Goal: Task Accomplishment & Management: Manage account settings

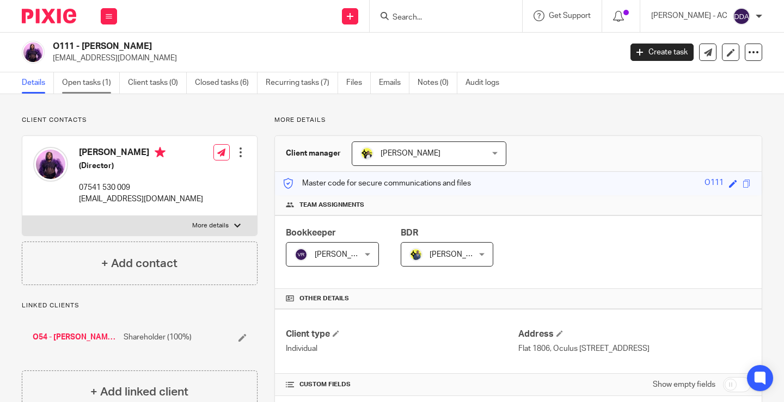
click at [99, 79] on link "Open tasks (1)" at bounding box center [91, 82] width 58 height 21
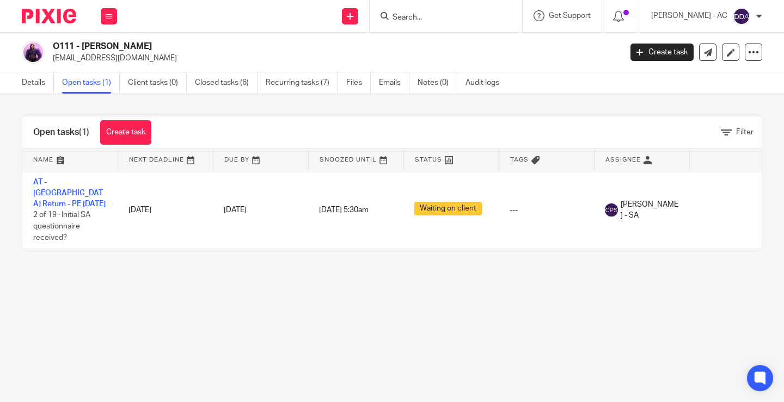
click at [45, 83] on link "Details" at bounding box center [38, 82] width 32 height 21
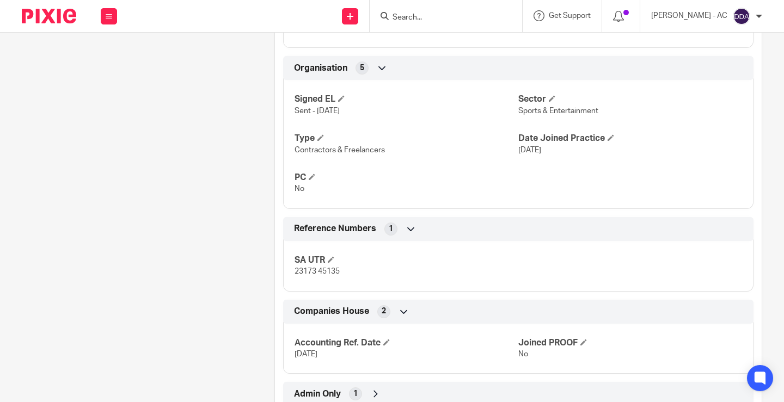
scroll to position [644, 0]
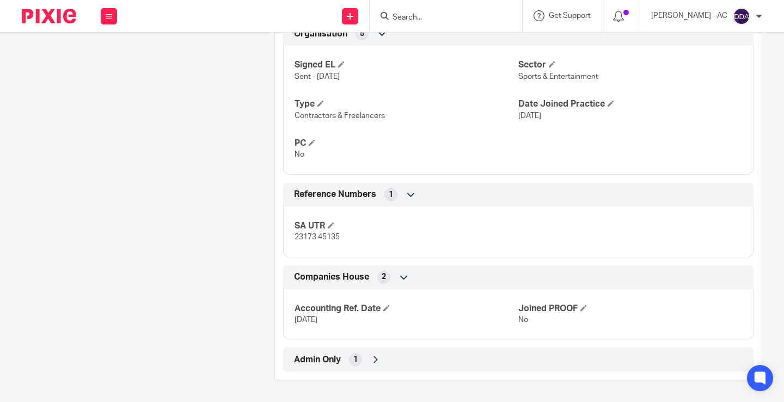
click at [329, 354] on span "Admin Only" at bounding box center [317, 359] width 47 height 11
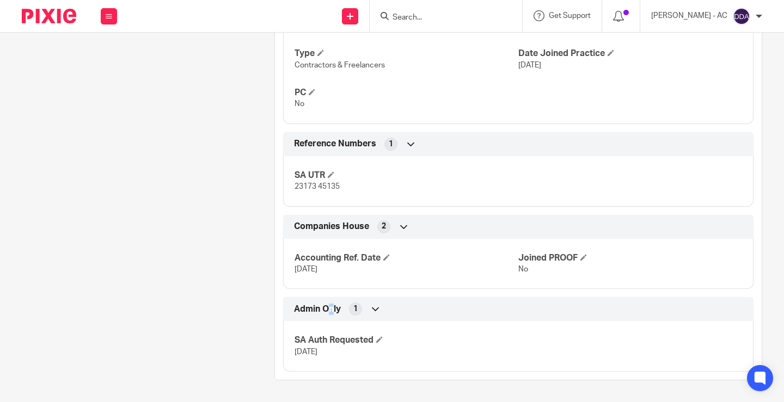
scroll to position [695, 0]
click at [383, 256] on span at bounding box center [386, 257] width 7 height 7
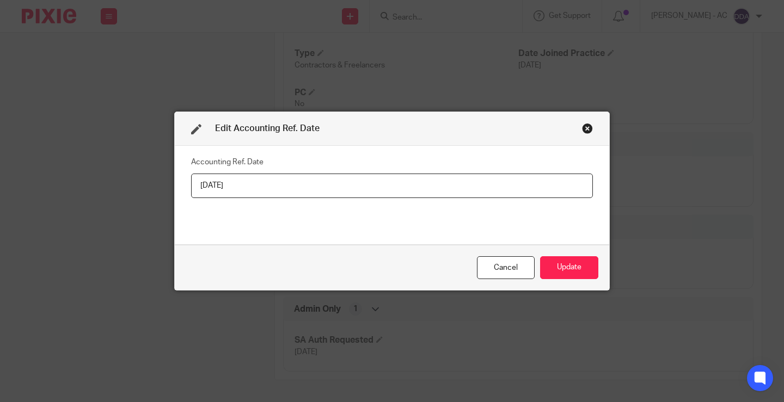
drag, startPoint x: 232, startPoint y: 189, endPoint x: 273, endPoint y: 200, distance: 42.3
click at [272, 199] on div "Accounting Ref. Date 05-04-2025" at bounding box center [392, 195] width 402 height 82
type input "05-04-2026"
click at [565, 274] on button "Update" at bounding box center [569, 267] width 58 height 23
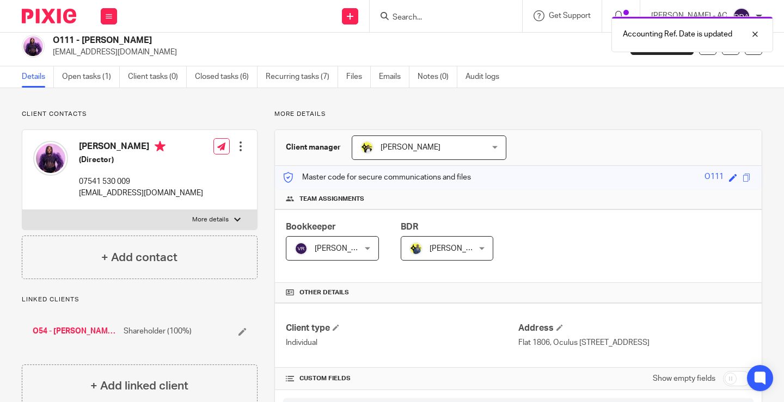
scroll to position [0, 0]
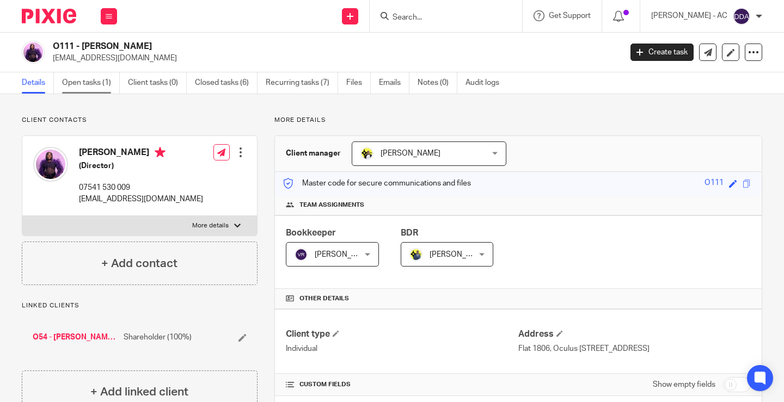
click at [97, 86] on link "Open tasks (1)" at bounding box center [91, 82] width 58 height 21
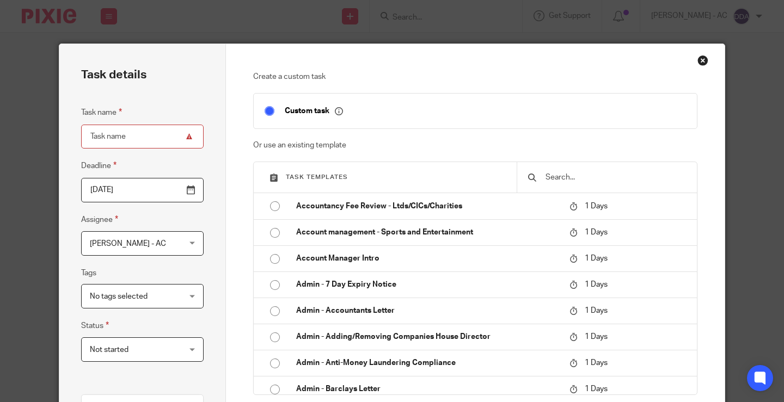
click at [593, 175] on input "text" at bounding box center [615, 178] width 142 height 12
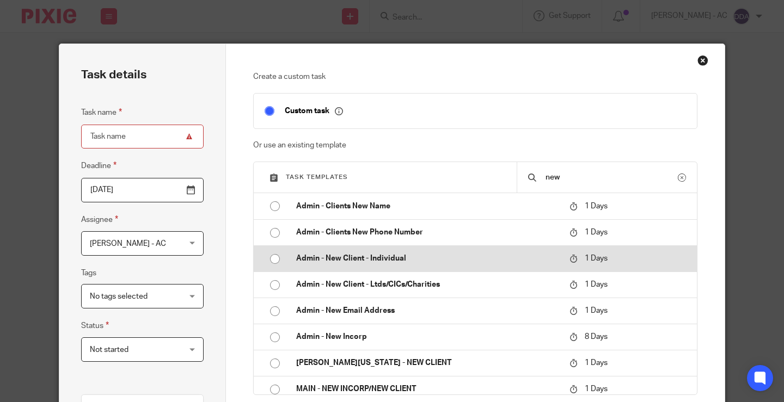
type input "new"
click at [420, 258] on p "Admin - New Client - Individual" at bounding box center [427, 258] width 262 height 11
type input "[DATE]"
type input "Admin - New Client - Individual"
checkbox input "false"
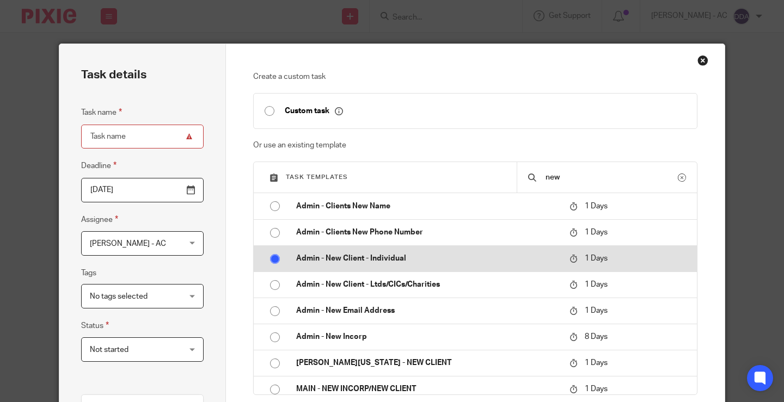
radio input "true"
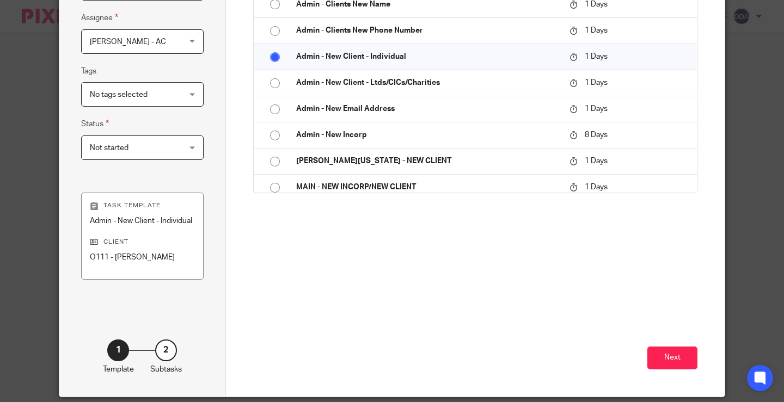
scroll to position [34, 0]
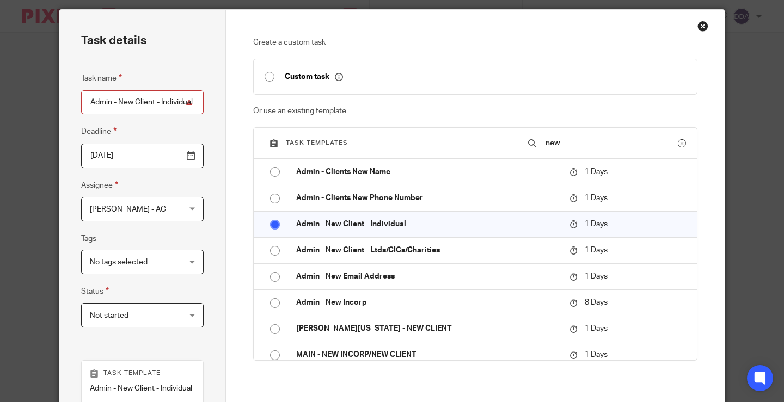
drag, startPoint x: 87, startPoint y: 100, endPoint x: 766, endPoint y: 200, distance: 685.7
click at [766, 200] on div "Task details Task name Admin - New Client - Individual Deadline 2025-08-18 Assi…" at bounding box center [392, 201] width 784 height 402
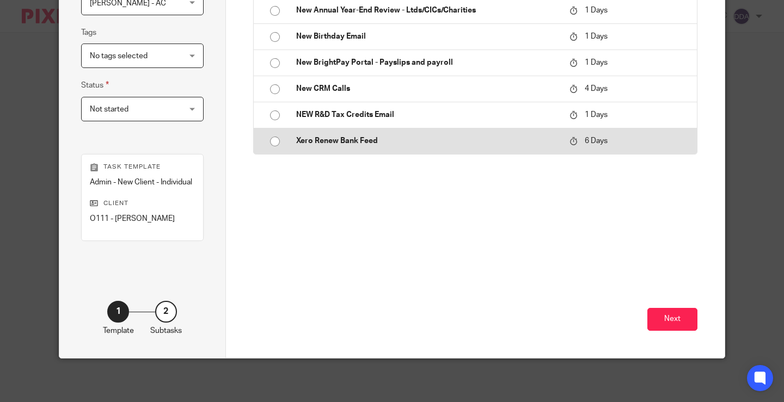
scroll to position [252, 0]
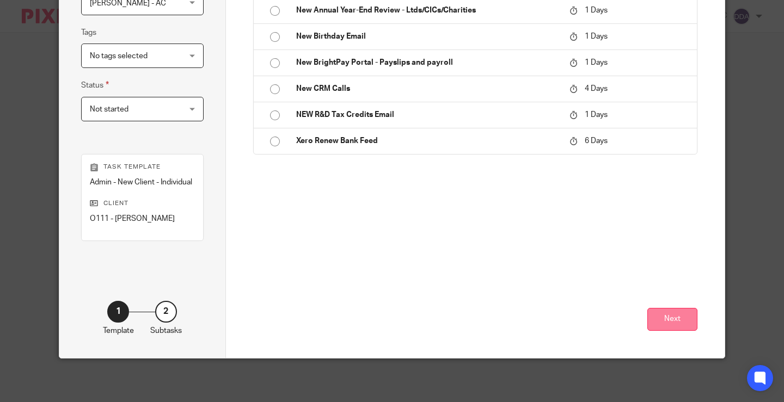
type input "Engagement Letter"
click at [676, 313] on button "Next" at bounding box center [672, 319] width 50 height 23
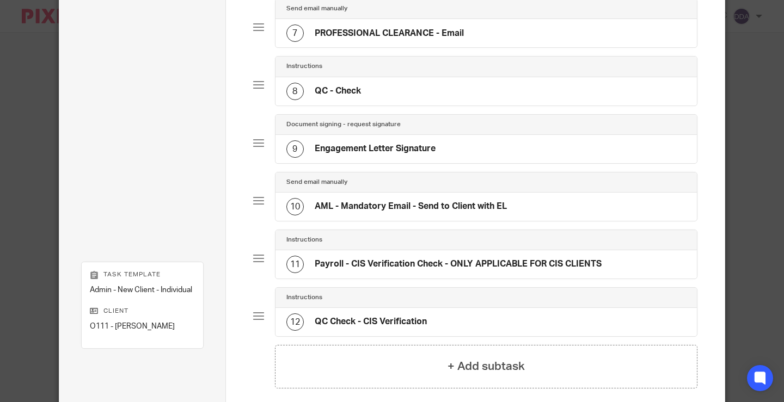
scroll to position [392, 0]
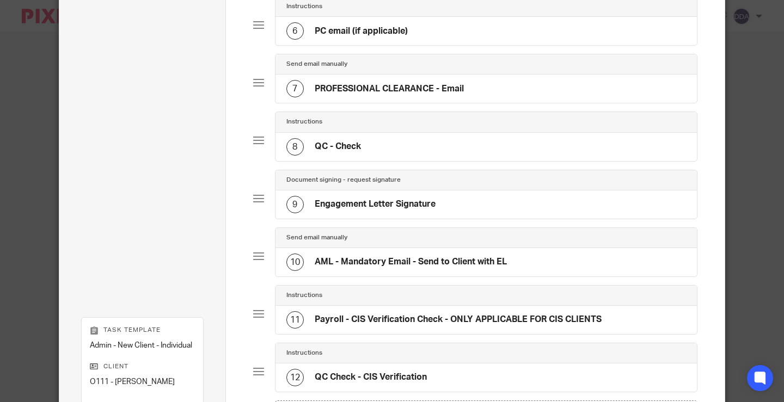
click at [402, 207] on h4 "Engagement Letter Signature" at bounding box center [375, 204] width 121 height 11
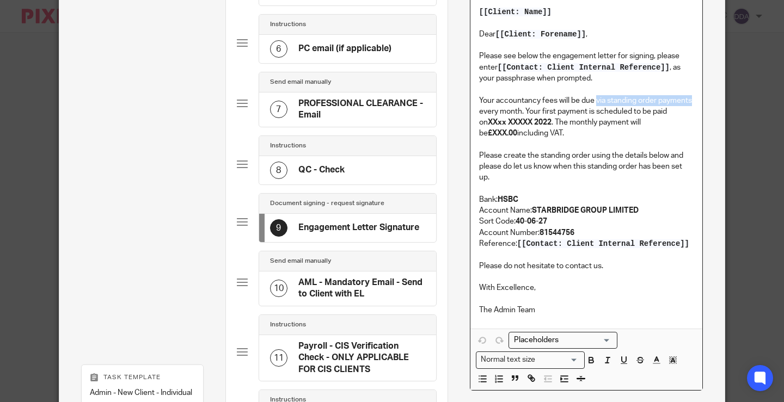
drag, startPoint x: 594, startPoint y: 100, endPoint x: 689, endPoint y: 103, distance: 94.8
click at [689, 103] on p "Your accountancy fees will be due via standing order payments every month. Your…" at bounding box center [586, 117] width 215 height 44
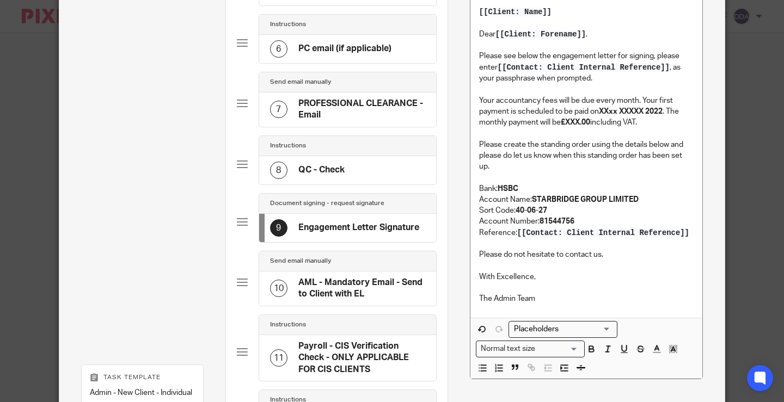
click at [620, 97] on p "Your accountancy fees will be due every month. Your first payment is scheduled …" at bounding box center [586, 111] width 215 height 33
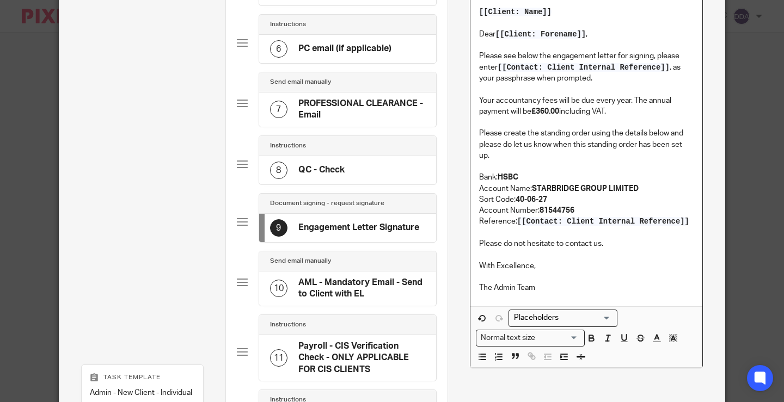
click at [652, 262] on p "With Excellence," at bounding box center [586, 266] width 215 height 11
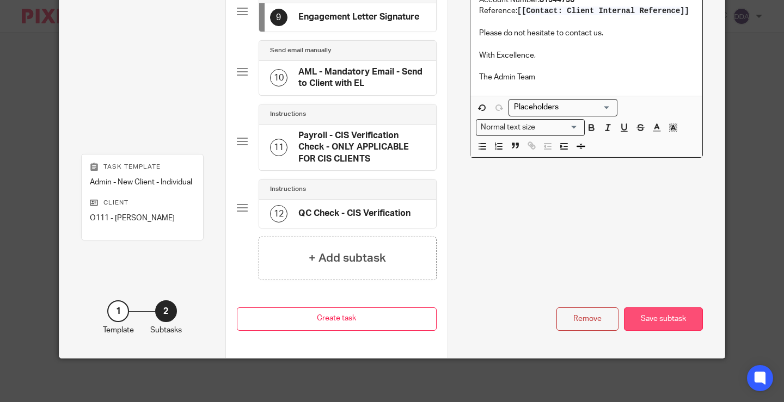
click at [653, 316] on div "Save subtask" at bounding box center [663, 319] width 79 height 23
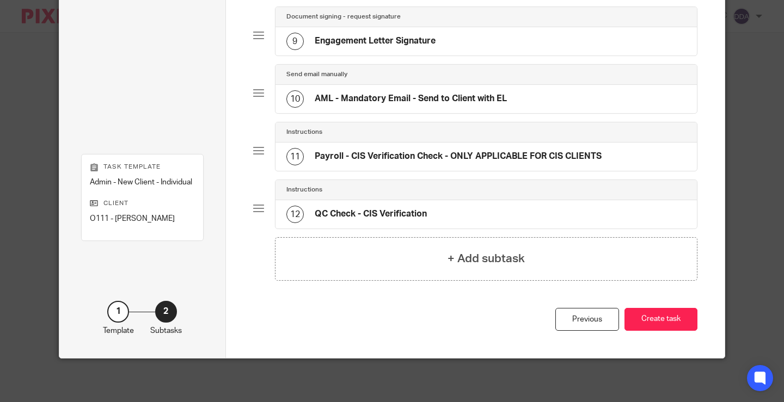
scroll to position [555, 0]
click at [650, 320] on button "Create task" at bounding box center [660, 319] width 73 height 23
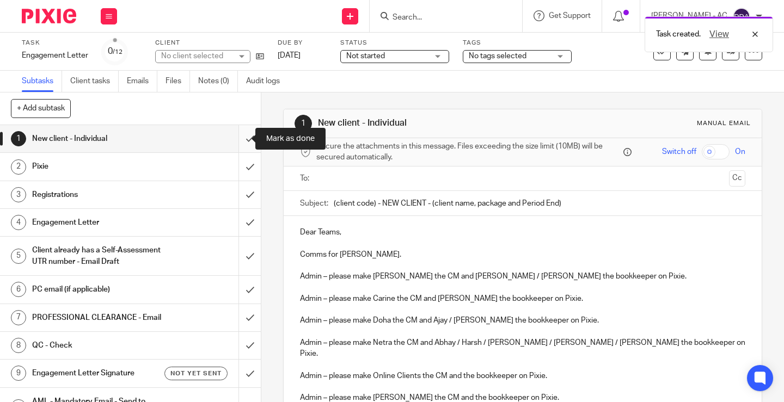
click at [239, 143] on input "submit" at bounding box center [130, 138] width 261 height 27
click at [242, 166] on input "submit" at bounding box center [130, 166] width 261 height 27
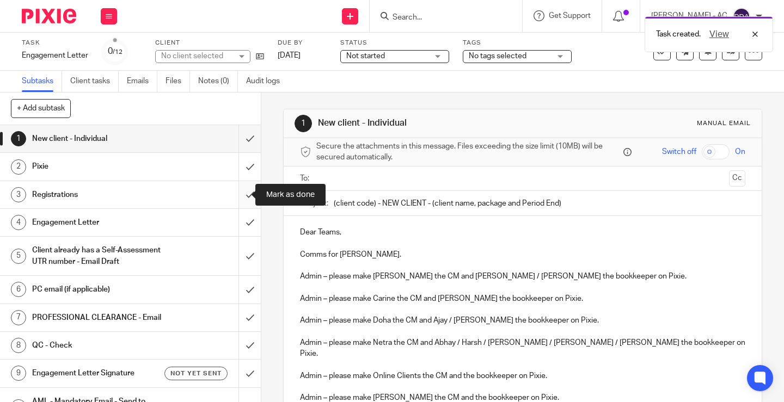
click at [243, 197] on input "submit" at bounding box center [130, 194] width 261 height 27
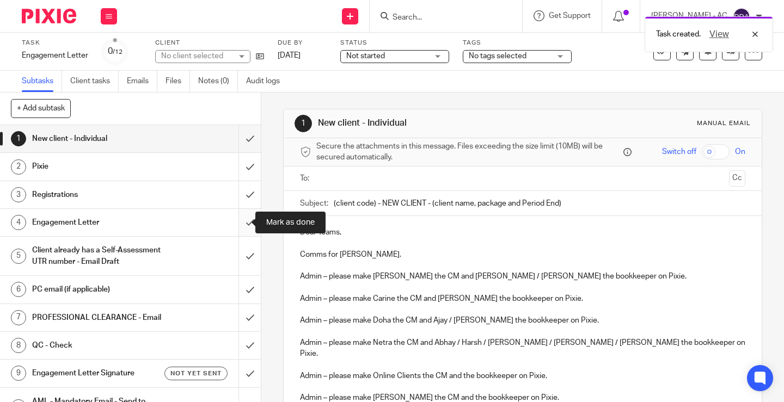
click at [241, 223] on input "submit" at bounding box center [130, 222] width 261 height 27
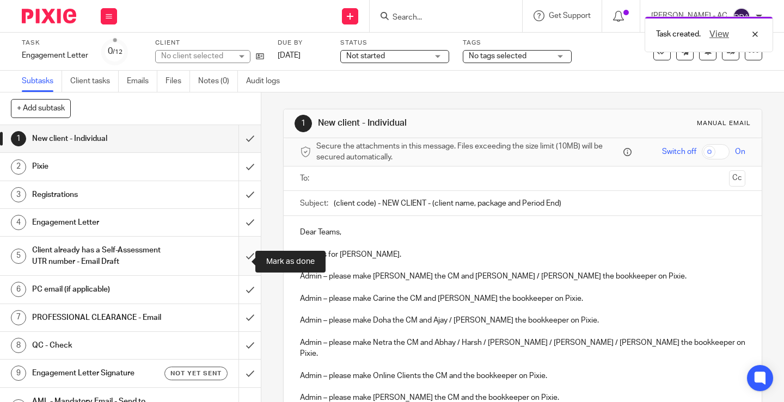
click at [246, 251] on input "submit" at bounding box center [130, 256] width 261 height 39
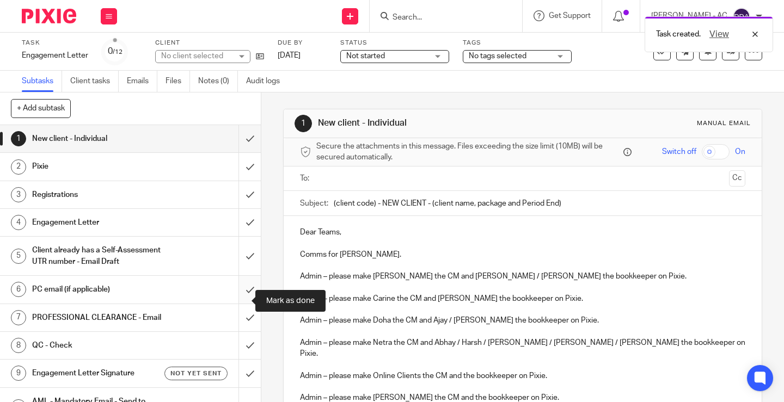
click at [243, 297] on input "submit" at bounding box center [130, 289] width 261 height 27
click at [244, 332] on input "submit" at bounding box center [130, 317] width 261 height 27
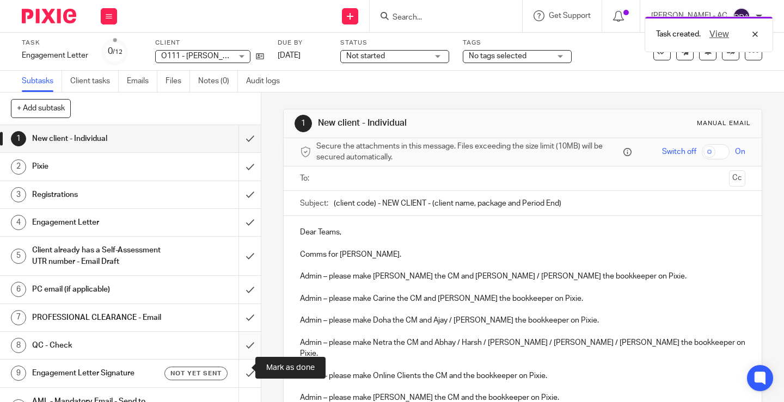
click at [241, 359] on input "submit" at bounding box center [130, 345] width 261 height 27
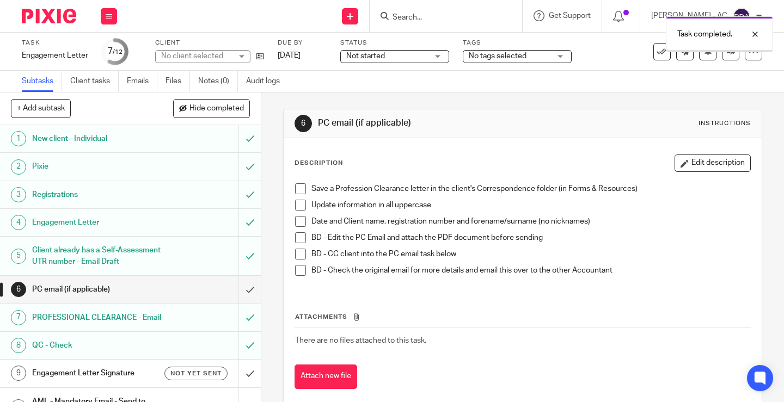
scroll to position [109, 0]
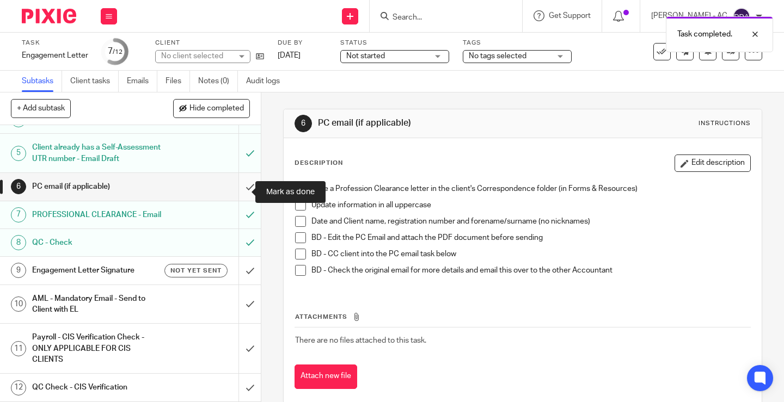
click at [238, 189] on input "submit" at bounding box center [130, 186] width 261 height 27
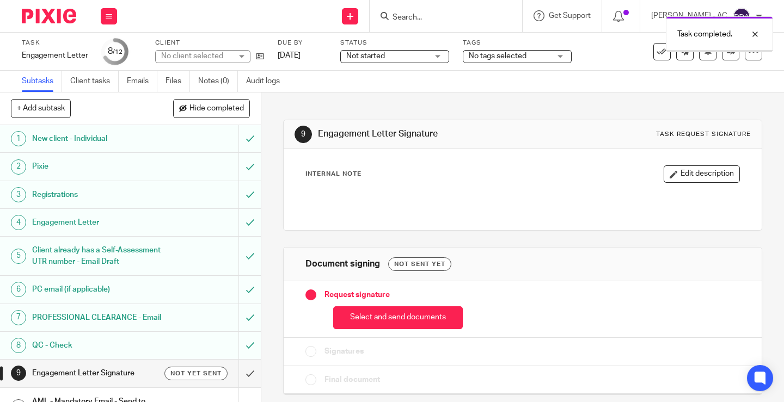
scroll to position [109, 0]
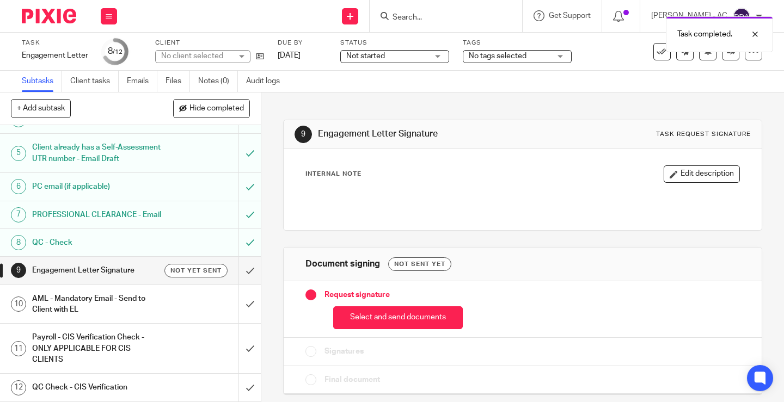
click at [87, 279] on h1 "Engagement Letter Signature" at bounding box center [97, 270] width 131 height 16
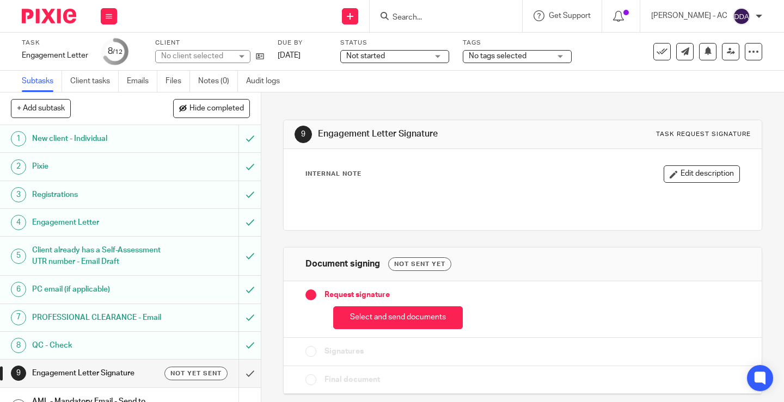
click at [376, 316] on button "Select and send documents" at bounding box center [398, 318] width 130 height 23
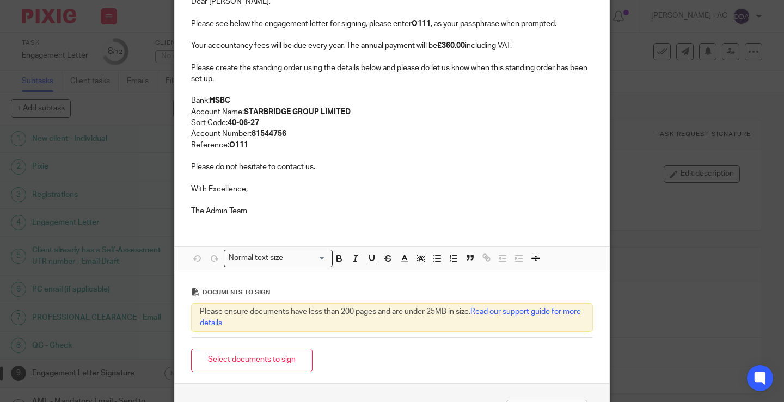
scroll to position [218, 0]
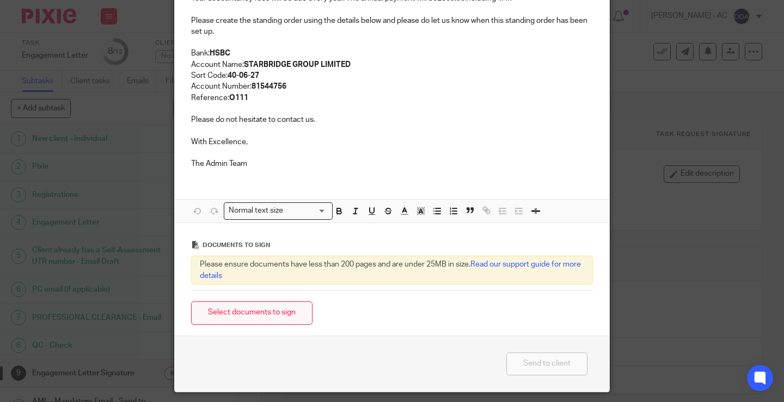
click at [244, 316] on button "Select documents to sign" at bounding box center [251, 313] width 121 height 23
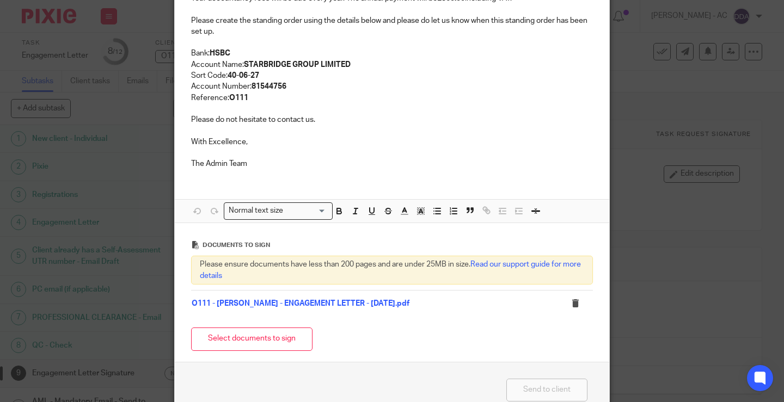
click at [397, 125] on p "Please do not hesitate to contact us." at bounding box center [392, 119] width 402 height 11
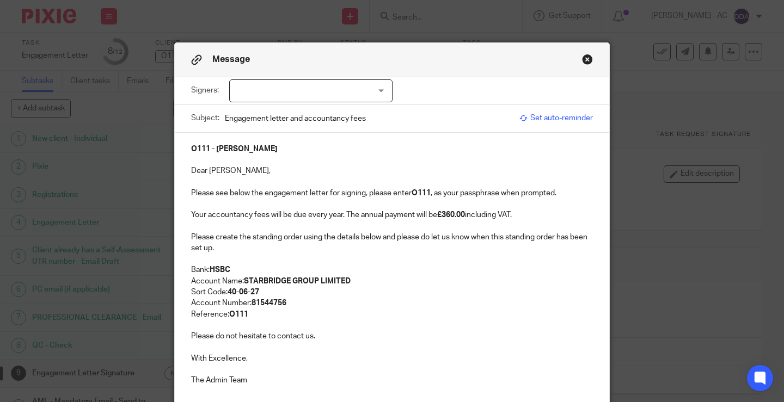
scroll to position [0, 0]
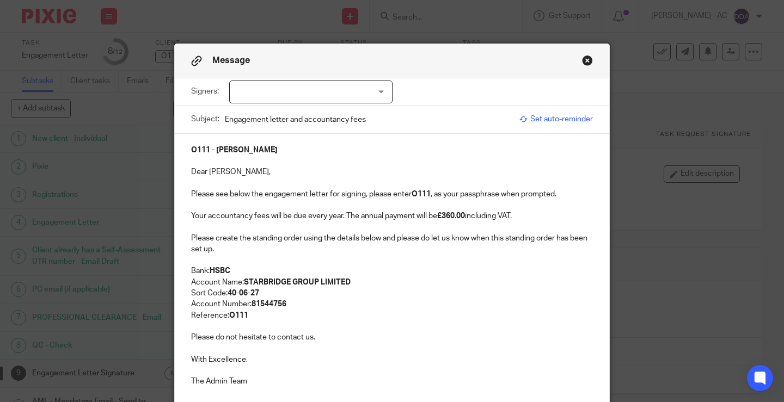
click at [582, 61] on button "Close modal" at bounding box center [587, 60] width 11 height 11
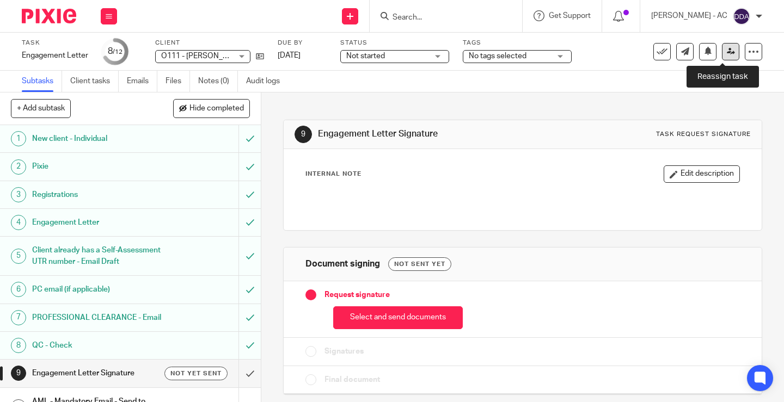
click at [727, 52] on icon at bounding box center [731, 51] width 8 height 8
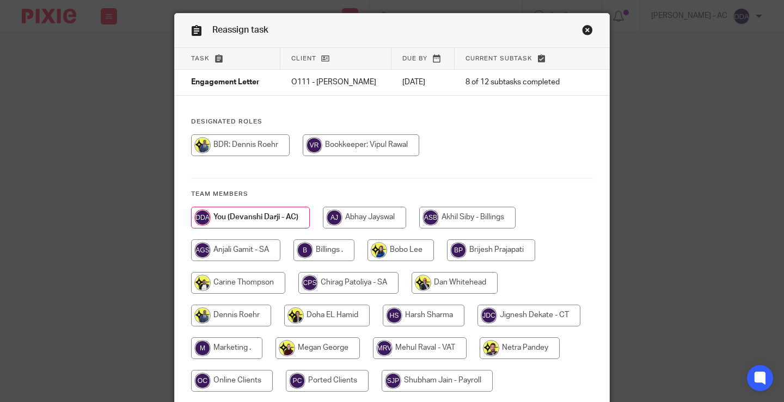
scroll to position [54, 0]
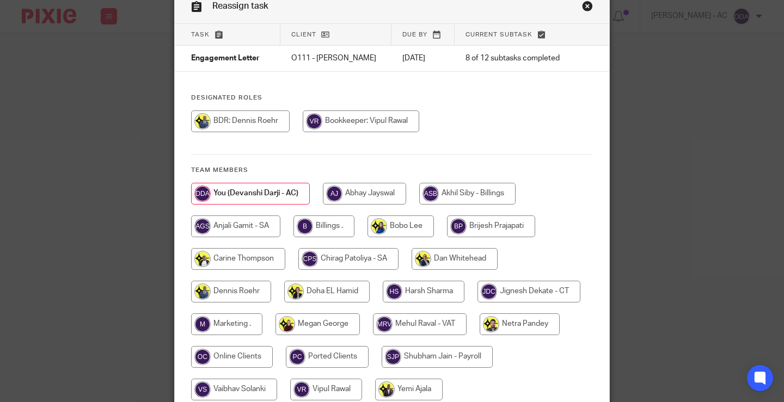
click at [308, 328] on input "radio" at bounding box center [317, 325] width 84 height 22
radio input "true"
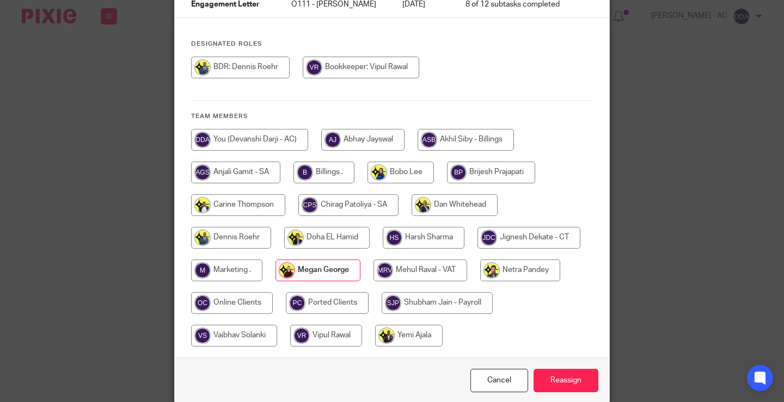
scroll to position [161, 0]
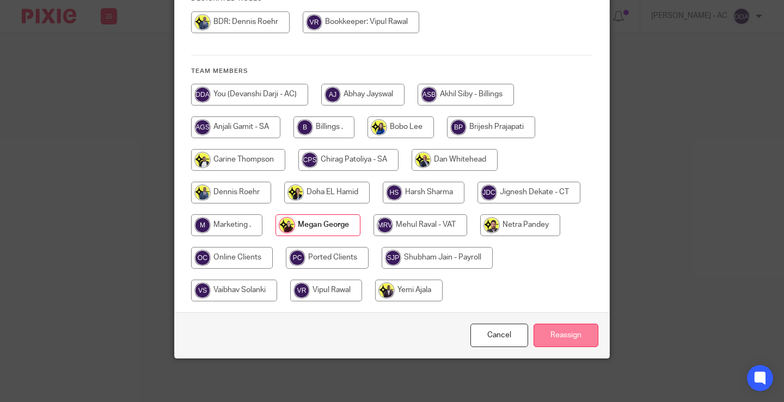
click at [541, 334] on input "Reassign" at bounding box center [566, 335] width 65 height 23
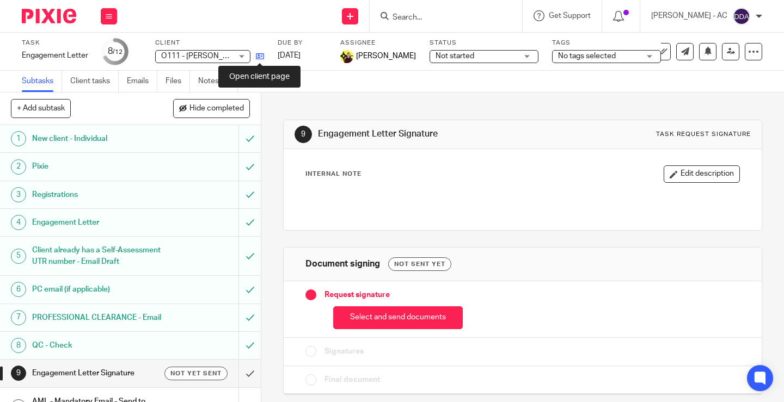
click at [262, 54] on icon at bounding box center [260, 56] width 8 height 8
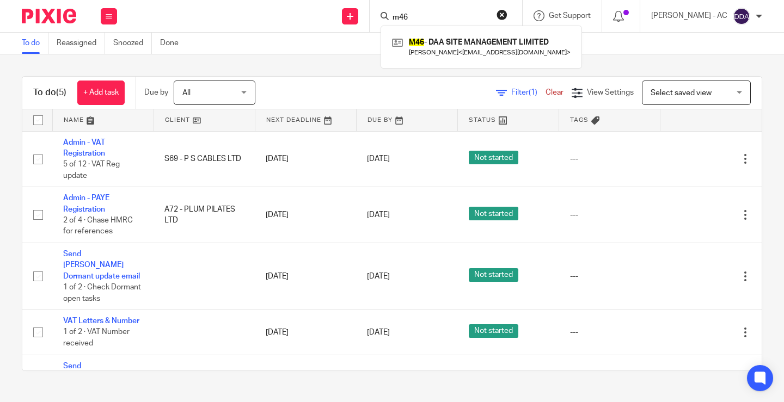
drag, startPoint x: 379, startPoint y: 22, endPoint x: 329, endPoint y: 29, distance: 50.0
click at [334, 29] on div "Send new email Create task Add client Request signature m46 M46 - DAA SITE MANA…" at bounding box center [456, 16] width 656 height 32
paste input "L26"
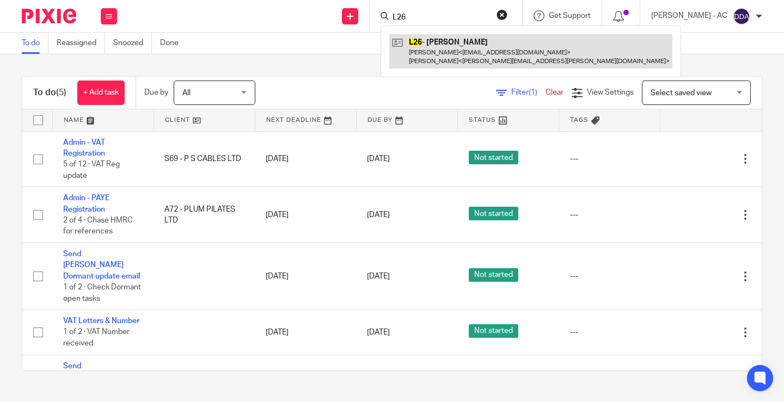
type input "L26"
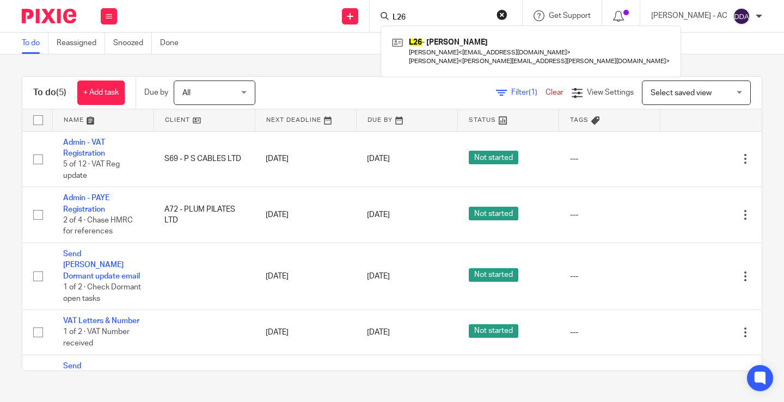
drag, startPoint x: 460, startPoint y: 21, endPoint x: 350, endPoint y: -1, distance: 112.5
click at [350, 0] on html "Work Email Clients Team Reports Settings Work Email Clients Team Reports Settin…" at bounding box center [392, 201] width 784 height 402
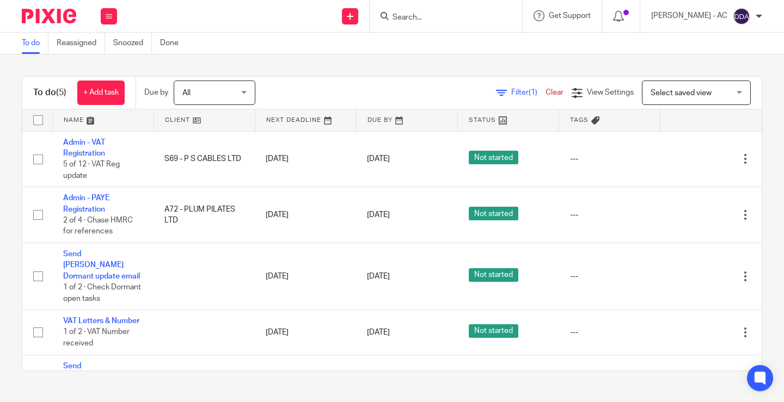
paste input "Ashley"
type input "Ashley"
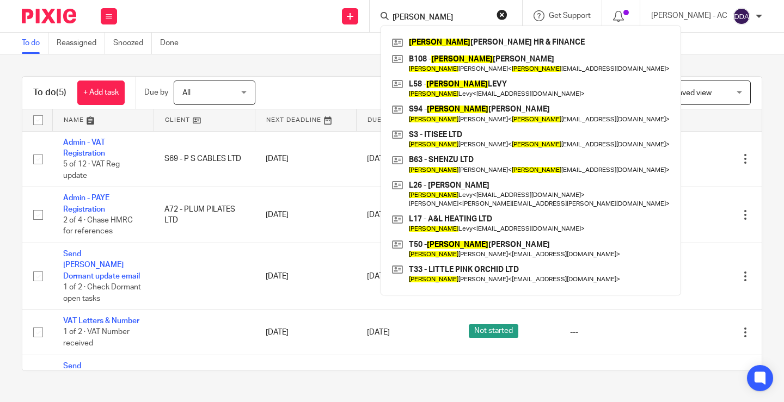
drag, startPoint x: 451, startPoint y: 17, endPoint x: 336, endPoint y: 19, distance: 114.3
click at [338, 19] on div "Send new email Create task Add client Request signature Ashley ASHLEY KATE HR &…" at bounding box center [456, 16] width 656 height 32
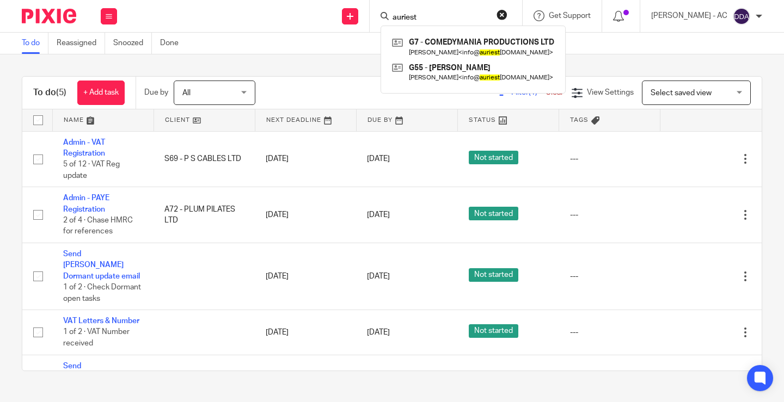
type input "auriest"
drag, startPoint x: 437, startPoint y: 17, endPoint x: 379, endPoint y: 20, distance: 58.3
click at [379, 20] on div "Send new email Create task Add client Request signature auriest G7 - COMEDYMANI…" at bounding box center [456, 16] width 656 height 32
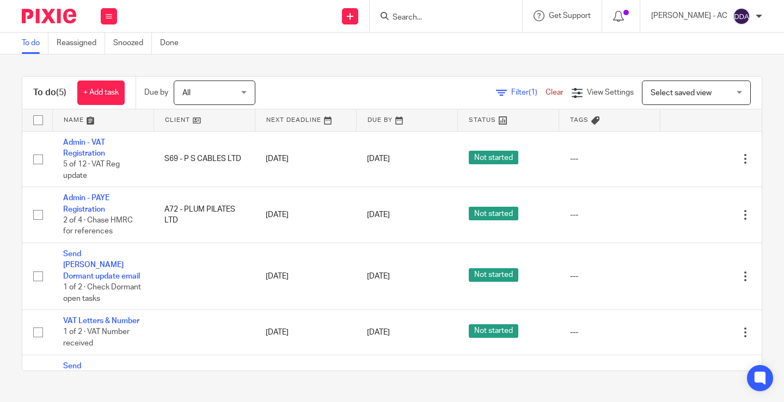
paste input "olaaworetan@gmail.com"
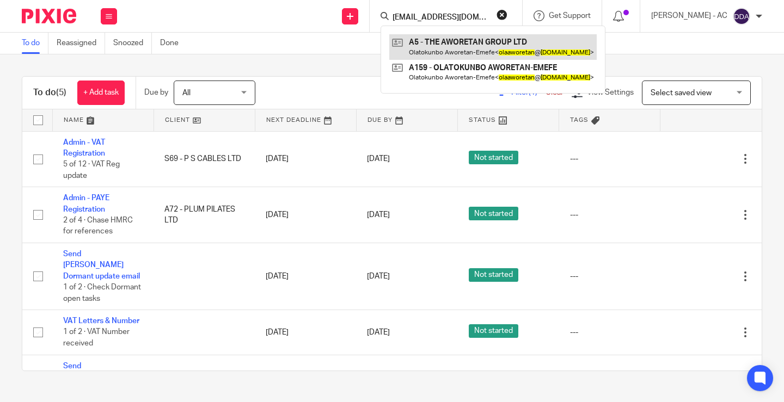
type input "olaaworetan@gmail.com"
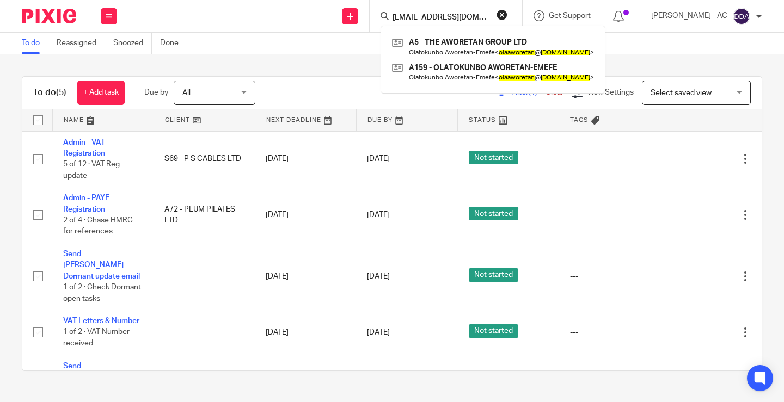
click at [507, 13] on button "reset" at bounding box center [502, 14] width 11 height 11
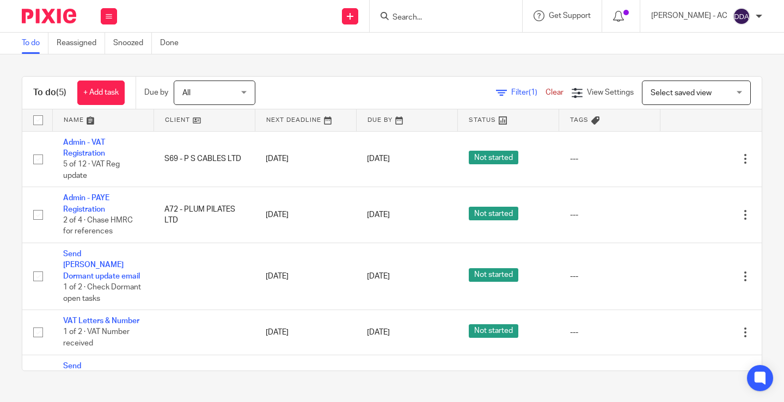
click at [455, 20] on input "Search" at bounding box center [440, 18] width 98 height 10
paste input "Lola@alchemy-hr.co.uk"
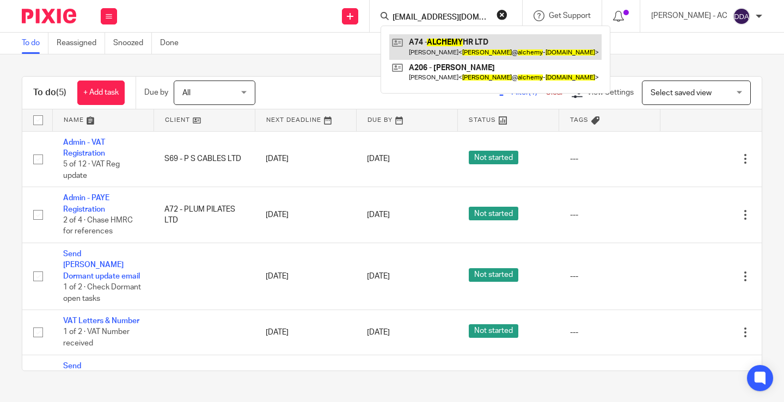
type input "Lola@alchemy-hr.co.uk"
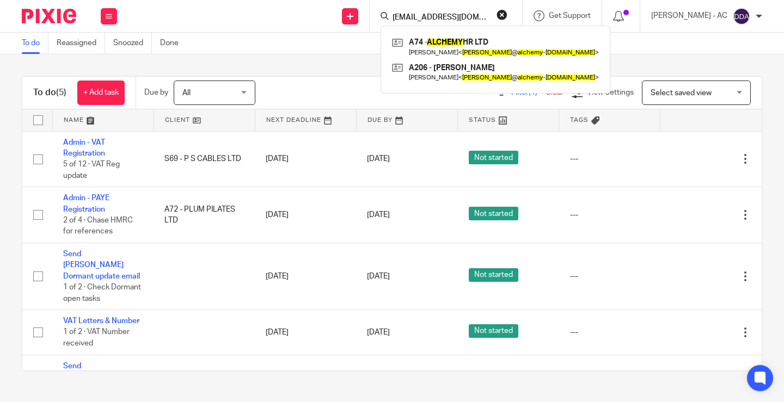
drag, startPoint x: 488, startPoint y: 16, endPoint x: 376, endPoint y: 18, distance: 111.6
click at [377, 18] on div "Send new email Create task Add client Request signature Lola@alchemy-hr.co.uk A…" at bounding box center [456, 16] width 656 height 32
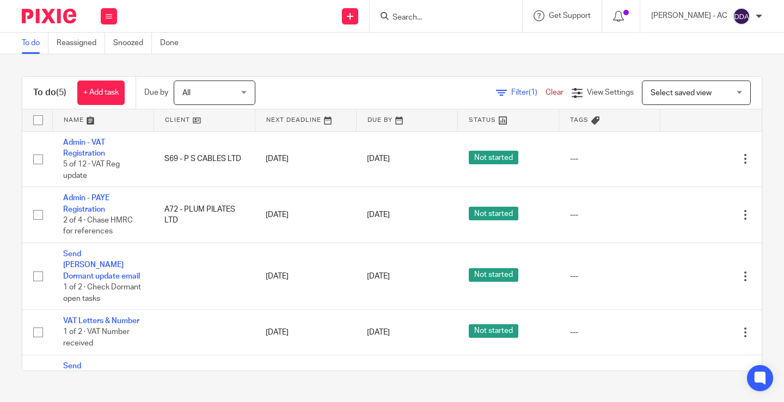
paste input "marcel.vm@dcsnorway.com"
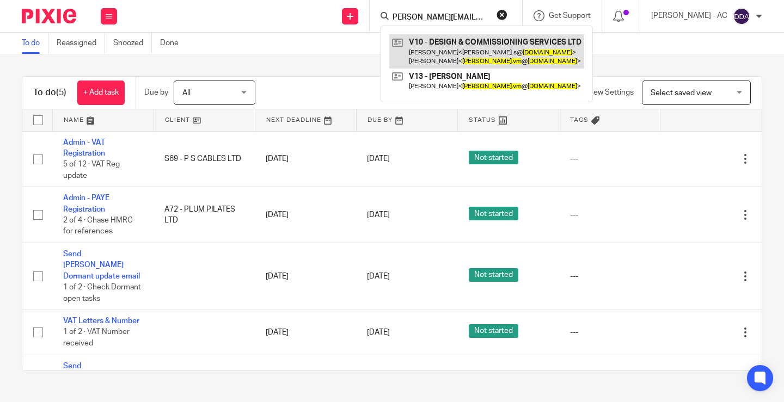
type input "marcel.vm@dcsnorway.com"
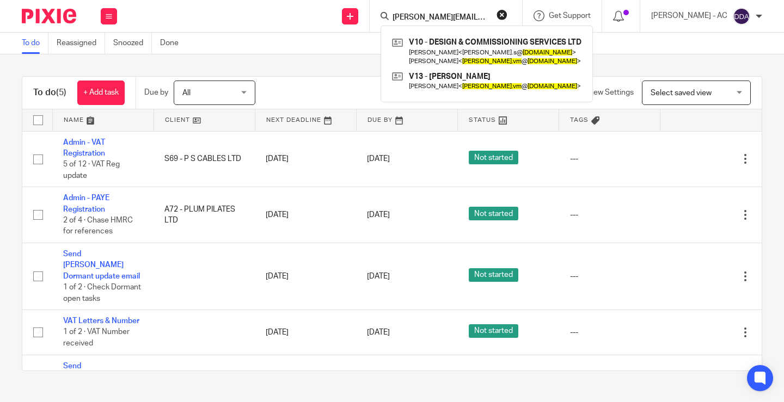
click at [507, 16] on button "reset" at bounding box center [502, 14] width 11 height 11
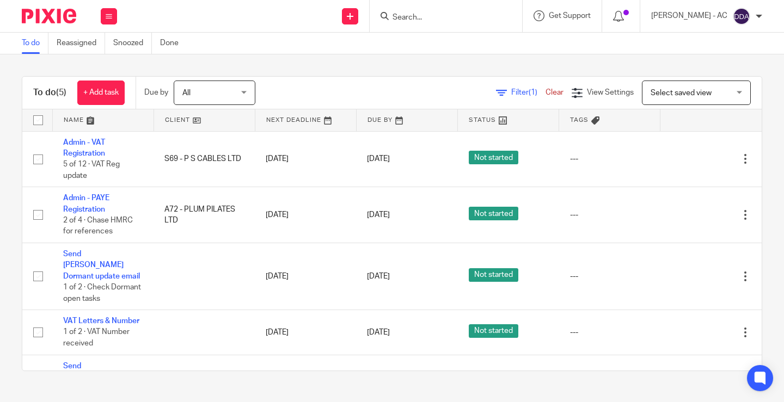
click at [458, 17] on input "Search" at bounding box center [440, 18] width 98 height 10
paste input "[EMAIL_ADDRESS][DOMAIN_NAME]"
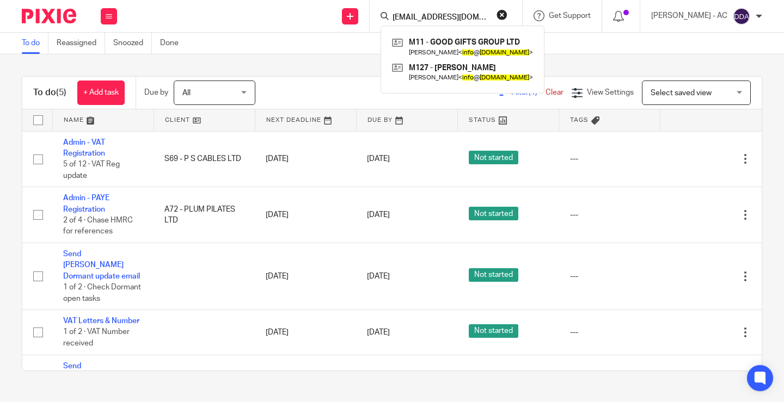
type input "[EMAIL_ADDRESS][DOMAIN_NAME]"
click at [507, 13] on button "reset" at bounding box center [502, 14] width 11 height 11
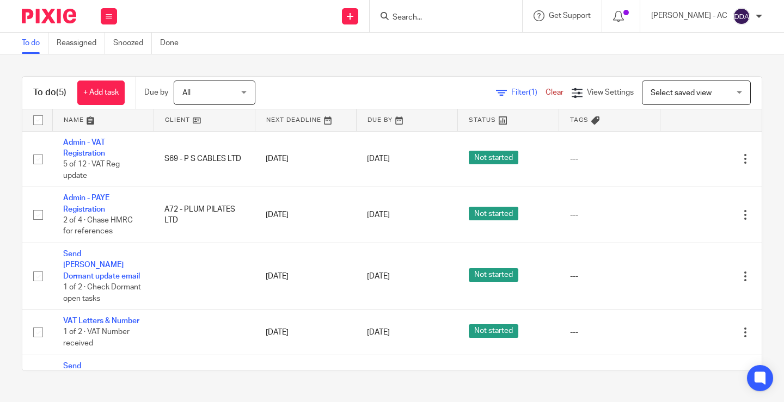
click at [470, 15] on input "Search" at bounding box center [440, 18] width 98 height 10
click at [464, 16] on input "Search" at bounding box center [440, 18] width 98 height 10
click at [436, 14] on input "Search" at bounding box center [440, 18] width 98 height 10
paste input "marcel.vm@dcsnorway.com"
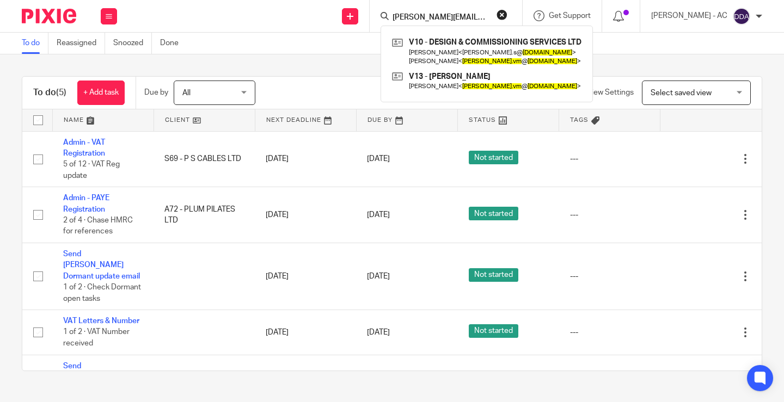
scroll to position [0, 2]
type input "marcel.vm@dcsnorway.com"
click at [507, 14] on button "reset" at bounding box center [502, 14] width 11 height 11
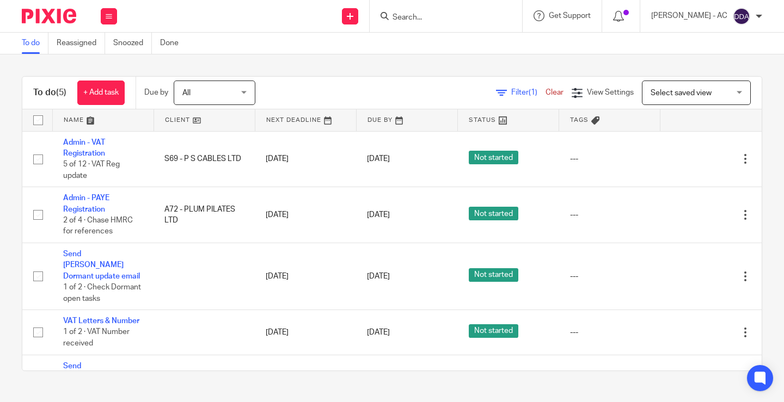
click at [468, 19] on input "Search" at bounding box center [440, 18] width 98 height 10
paste input "jamesmulheron88@gmail.com"
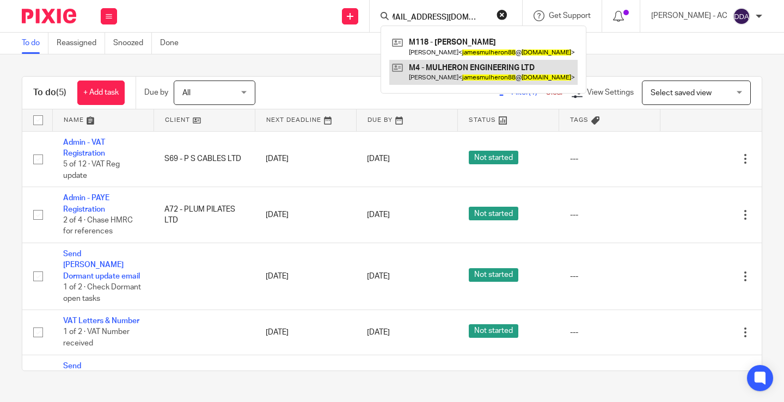
type input "jamesmulheron88@gmail.com"
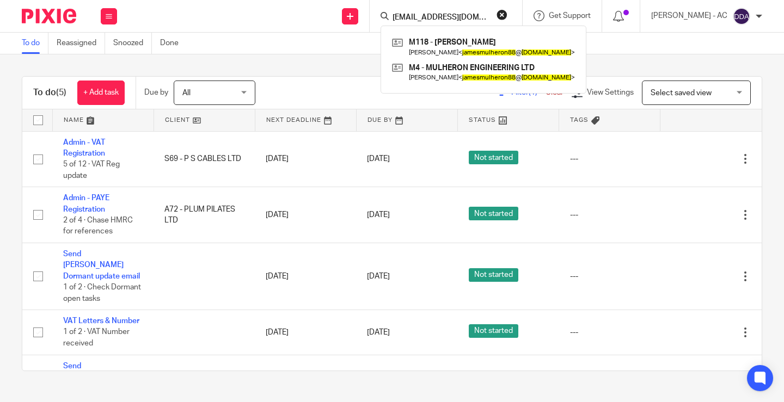
click at [516, 15] on div "jamesmulheron88@gmail.com M118 - JAMES MULHERON James Mulheron < jamesmulheron8…" at bounding box center [446, 16] width 152 height 32
click at [507, 15] on button "reset" at bounding box center [502, 14] width 11 height 11
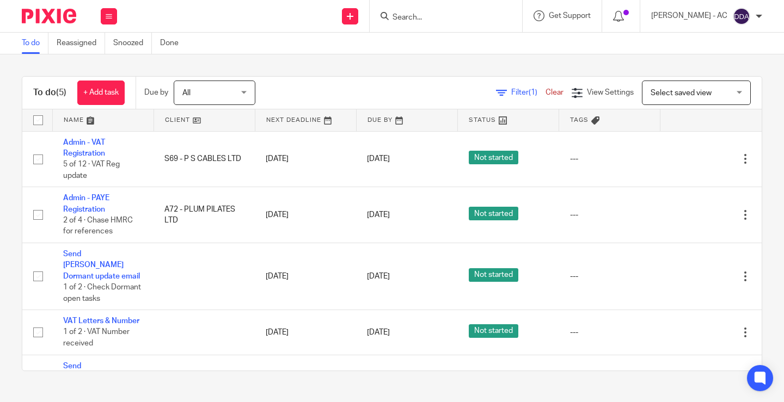
click at [463, 20] on input "Search" at bounding box center [440, 18] width 98 height 10
paste input "[EMAIL_ADDRESS][DOMAIN_NAME]"
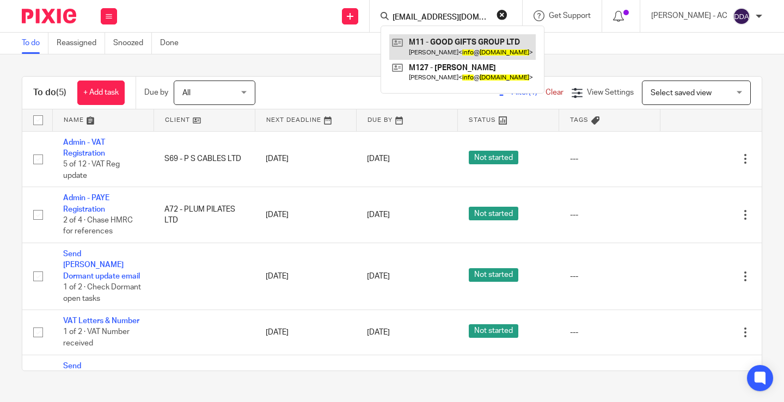
type input "[EMAIL_ADDRESS][DOMAIN_NAME]"
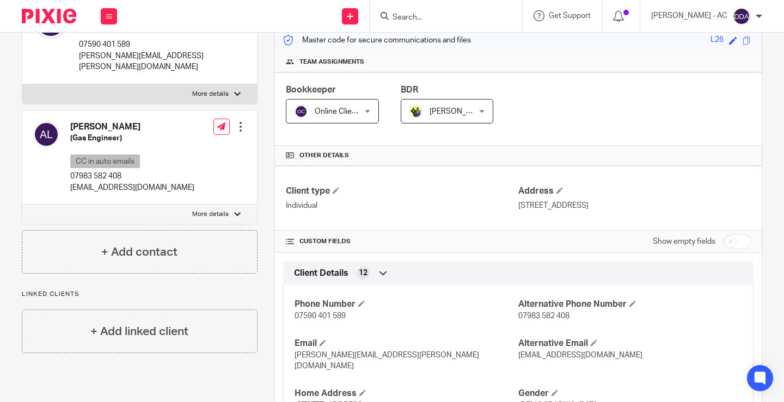
scroll to position [109, 0]
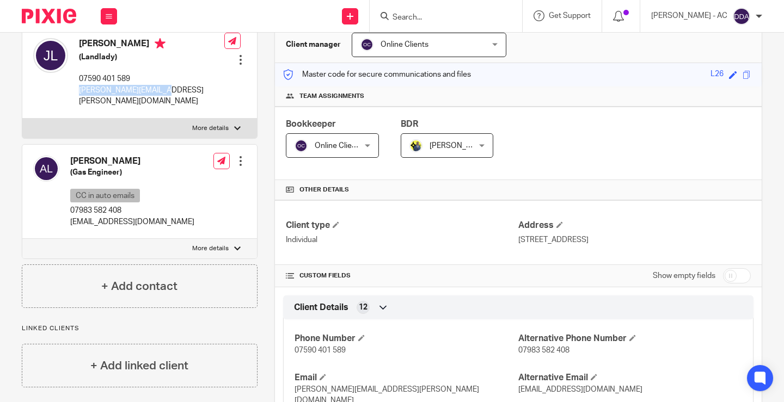
drag, startPoint x: 164, startPoint y: 92, endPoint x: 79, endPoint y: 92, distance: 85.5
click at [79, 92] on div "[PERSON_NAME] (Landlady) 07590 401 589 [PERSON_NAME][EMAIL_ADDRESS][PERSON_NAME…" at bounding box center [139, 72] width 235 height 91
copy p "[PERSON_NAME][EMAIL_ADDRESS][PERSON_NAME][DOMAIN_NAME]"
drag, startPoint x: 179, startPoint y: 213, endPoint x: 69, endPoint y: 215, distance: 109.4
click at [69, 215] on div "[PERSON_NAME] (Gas Engineer) CC in auto emails 07983 582 408 [EMAIL_ADDRESS][DO…" at bounding box center [139, 192] width 235 height 95
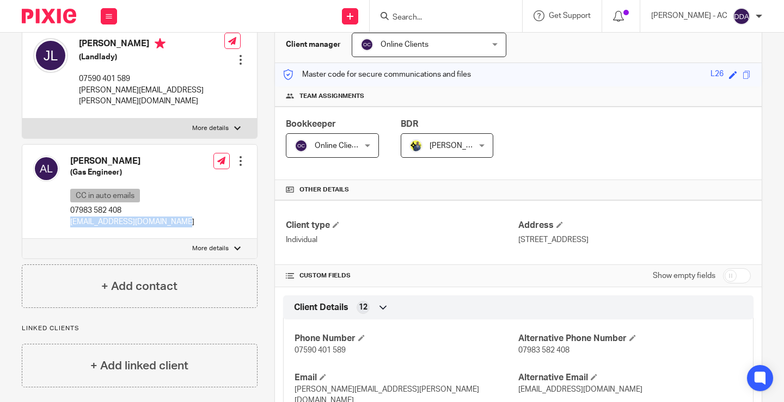
copy p "[EMAIL_ADDRESS][DOMAIN_NAME]"
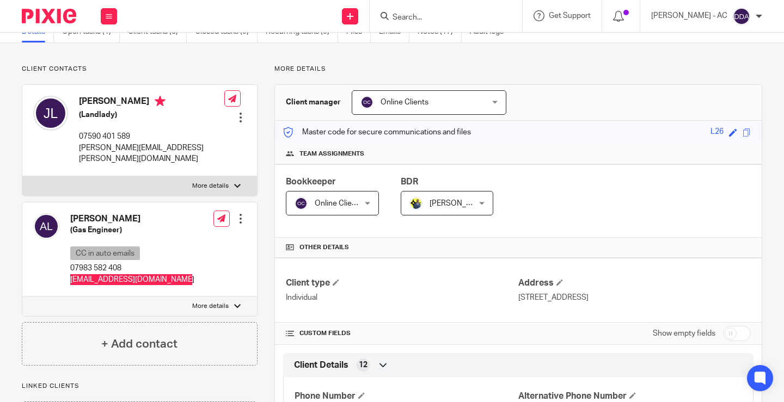
scroll to position [0, 0]
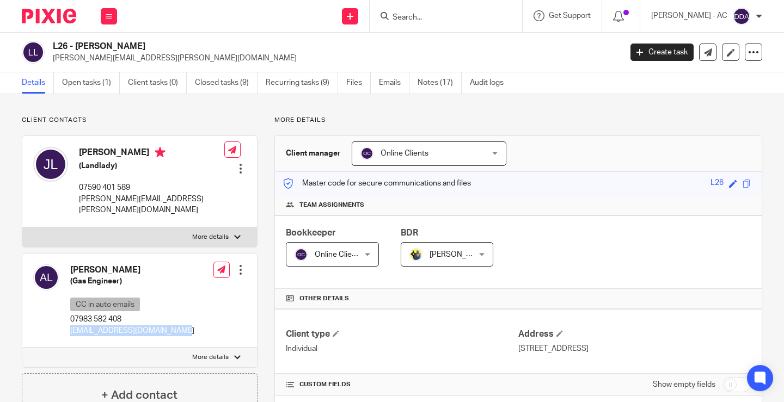
drag, startPoint x: 109, startPoint y: 153, endPoint x: 81, endPoint y: 155, distance: 28.9
click at [81, 155] on h4 "[PERSON_NAME]" at bounding box center [151, 154] width 145 height 14
copy h4 "[PERSON_NAME]"
drag, startPoint x: 99, startPoint y: 260, endPoint x: 57, endPoint y: 265, distance: 42.2
click at [57, 265] on div "[PERSON_NAME] (Gas Engineer) CC in auto emails 07983 582 408 [EMAIL_ADDRESS][DO…" at bounding box center [113, 300] width 161 height 83
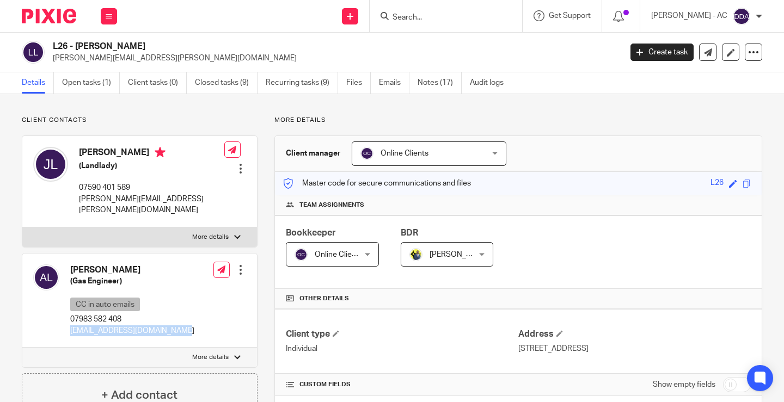
copy div "[PERSON_NAME]"
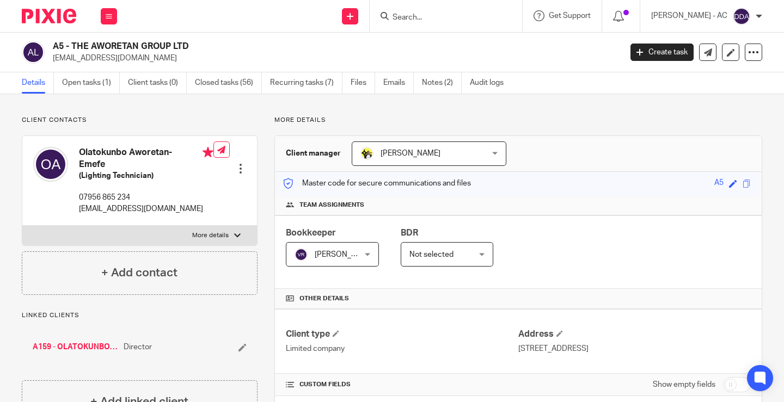
drag, startPoint x: 71, startPoint y: 45, endPoint x: 186, endPoint y: 45, distance: 114.9
click at [186, 45] on h2 "A5 - THE AWORETAN GROUP LTD" at bounding box center [277, 46] width 449 height 11
copy h2 "THE AWORETAN GROUP LTD"
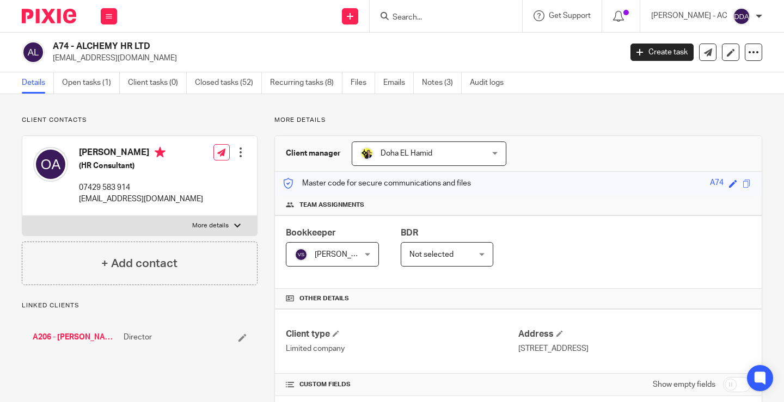
click at [157, 46] on h2 "A74 - ALCHEMY HR LTD" at bounding box center [277, 46] width 449 height 11
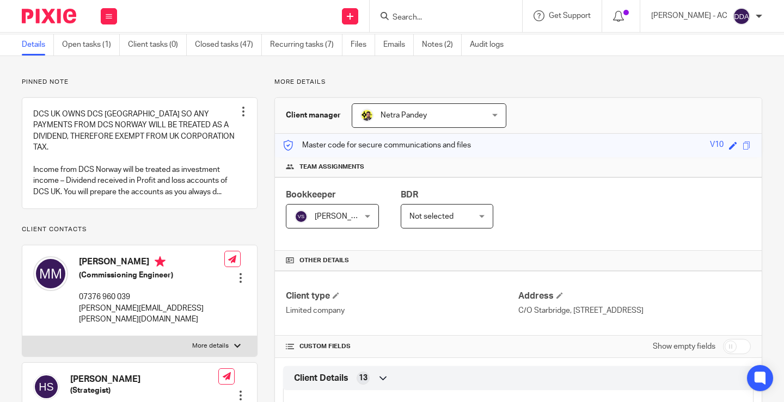
scroll to position [54, 0]
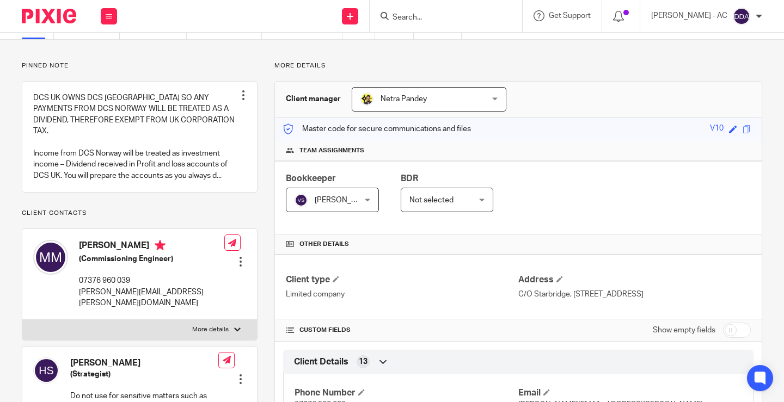
click at [146, 68] on p "Pinned note" at bounding box center [140, 66] width 236 height 9
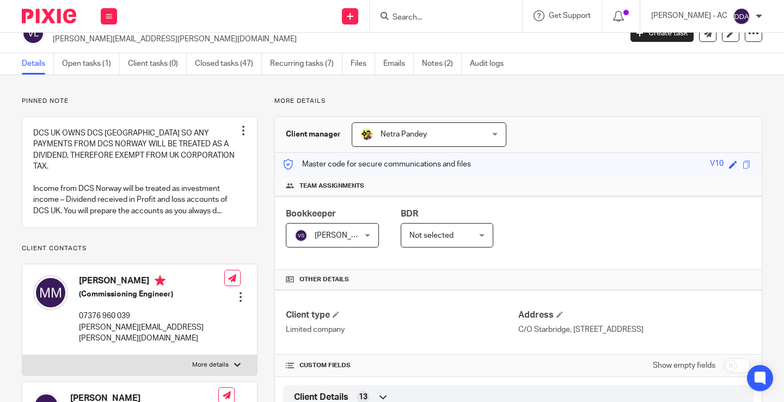
scroll to position [0, 0]
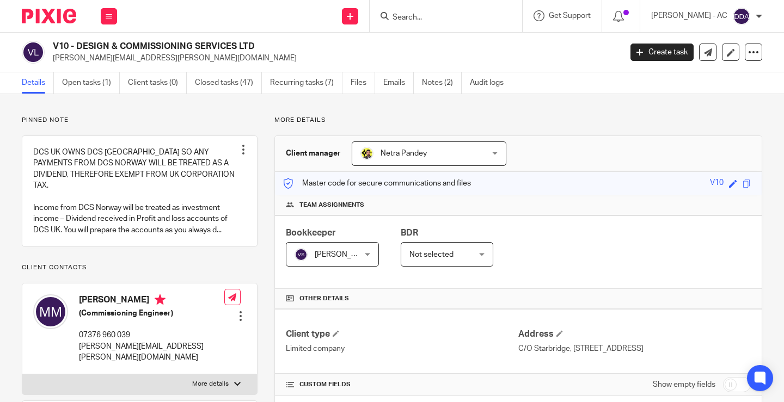
drag, startPoint x: 77, startPoint y: 46, endPoint x: 254, endPoint y: 43, distance: 177.0
click at [254, 43] on h2 "V10 - DESIGN & COMMISSIONING SERVICES LTD" at bounding box center [277, 46] width 449 height 11
copy h2 "DESIGN & COMMISSIONING SERVICES LTD"
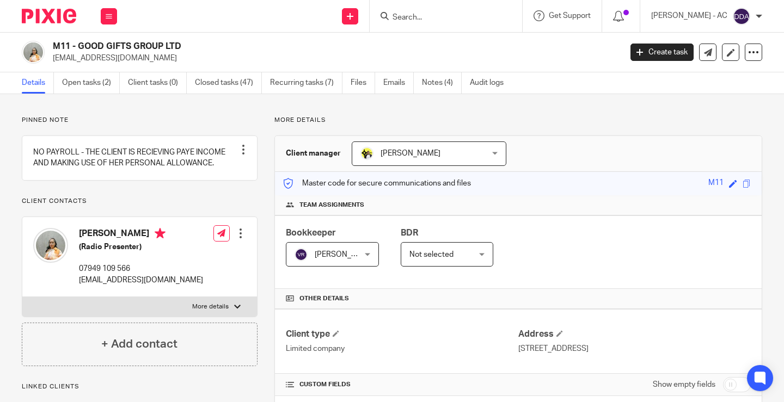
drag, startPoint x: 81, startPoint y: 43, endPoint x: 194, endPoint y: 48, distance: 113.4
click at [194, 48] on h2 "M11 - GOOD GIFTS GROUP LTD" at bounding box center [277, 46] width 449 height 11
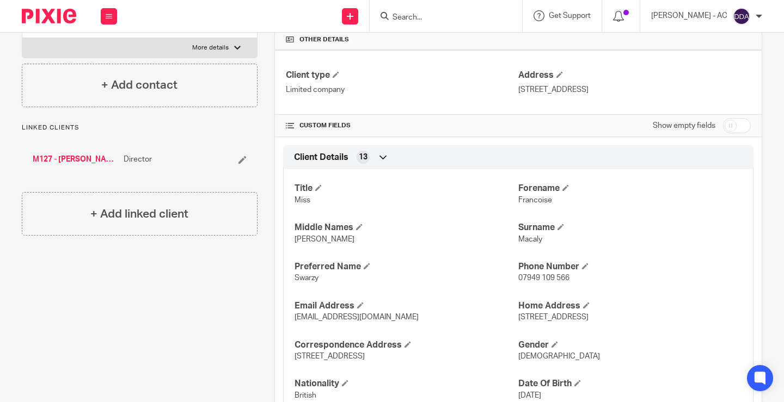
scroll to position [272, 0]
